Goal: Check status: Check status

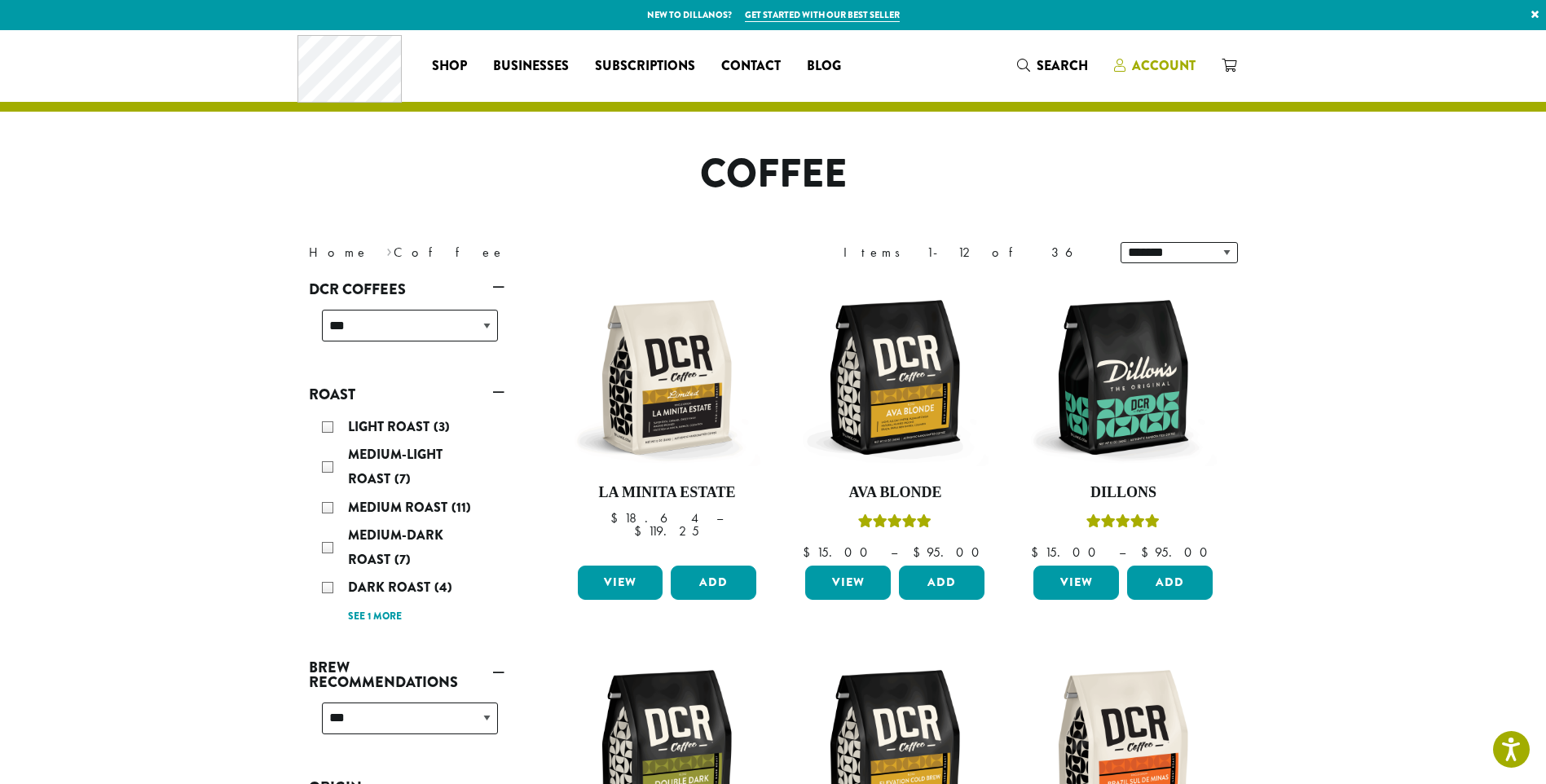
click at [1168, 65] on span "Account" at bounding box center [1164, 65] width 64 height 19
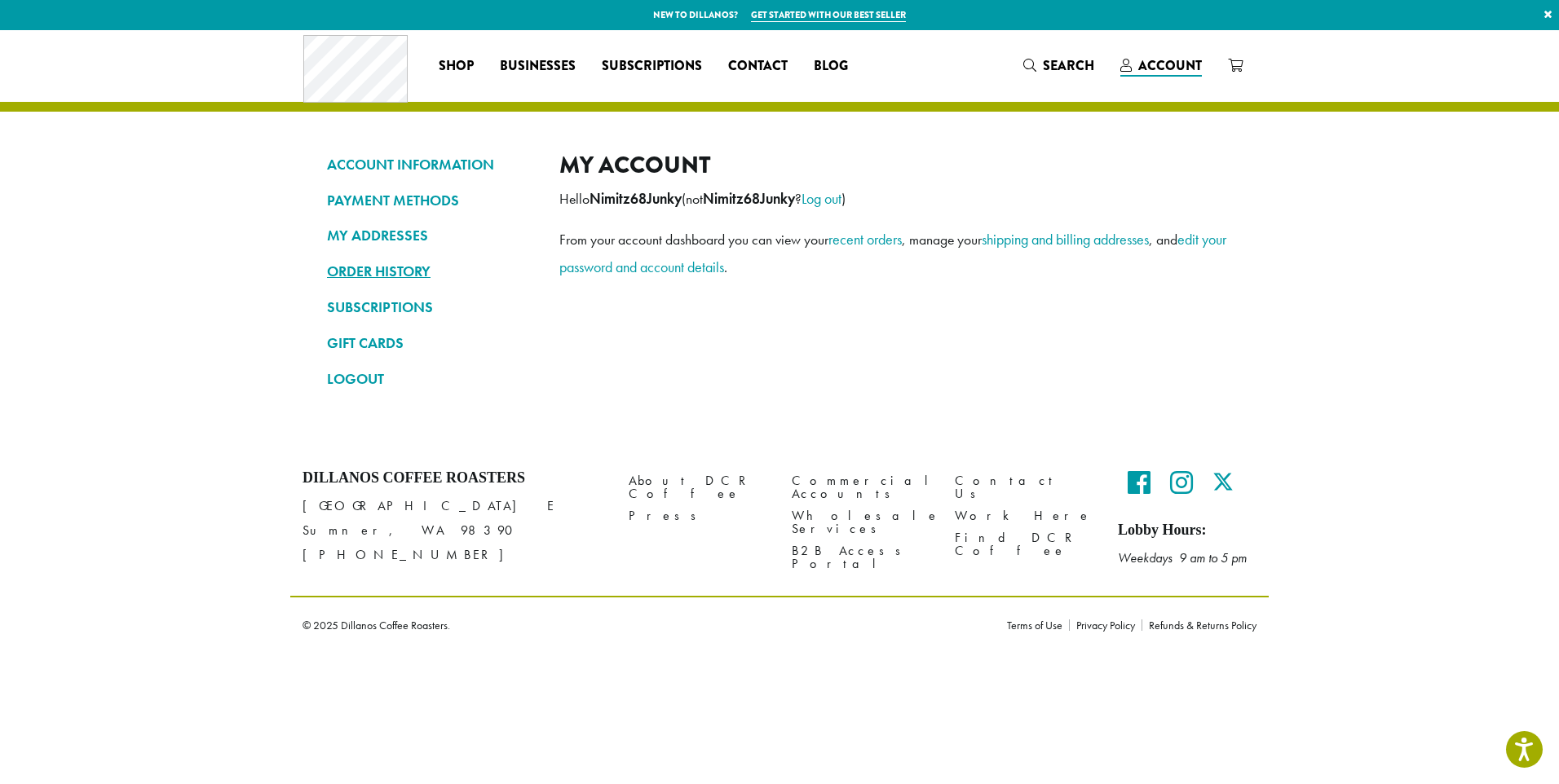
click at [388, 269] on link "ORDER HISTORY" at bounding box center [430, 271] width 208 height 27
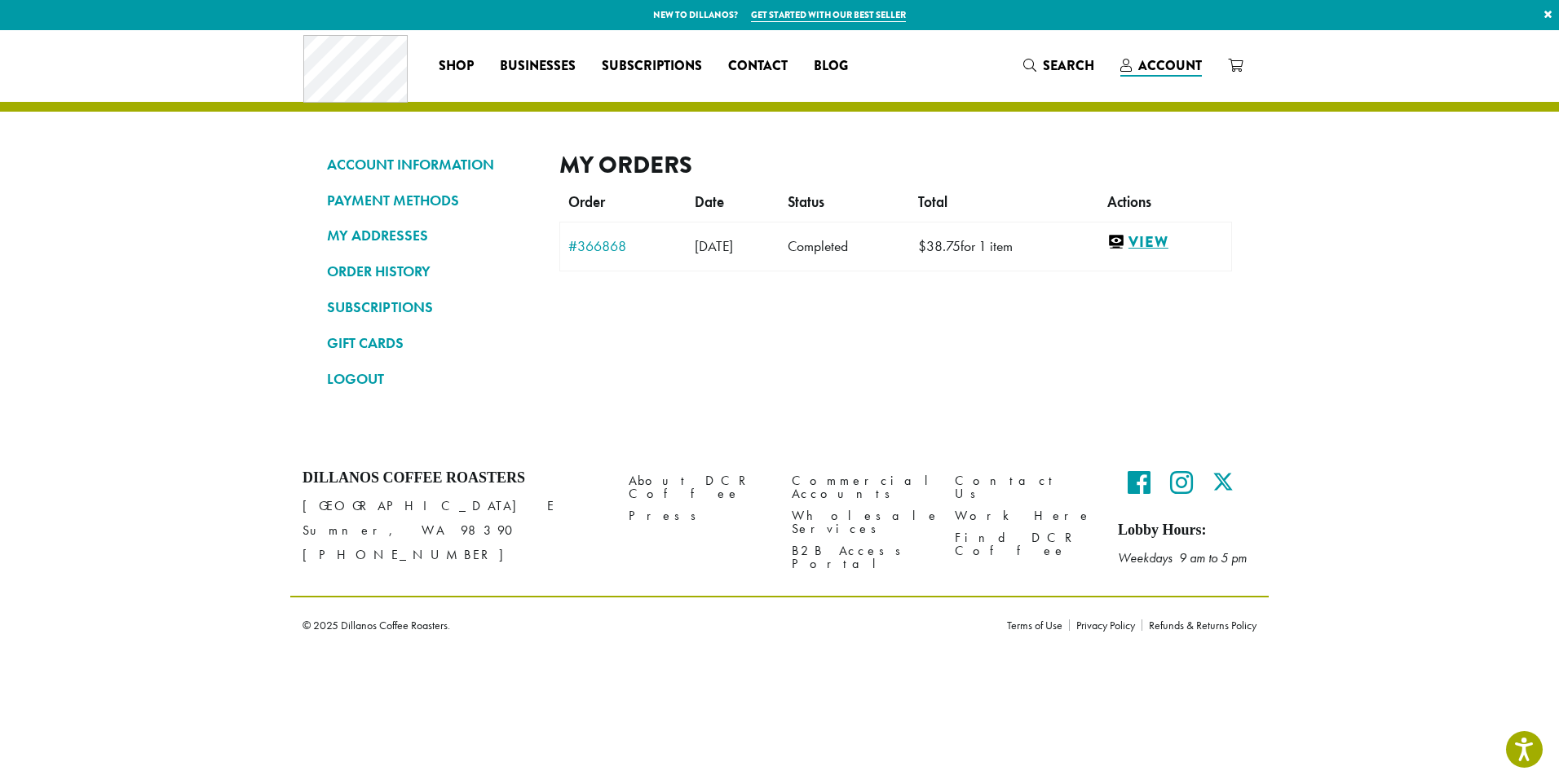
click at [1178, 240] on link "View" at bounding box center [1165, 242] width 116 height 21
